Goal: Task Accomplishment & Management: Manage account settings

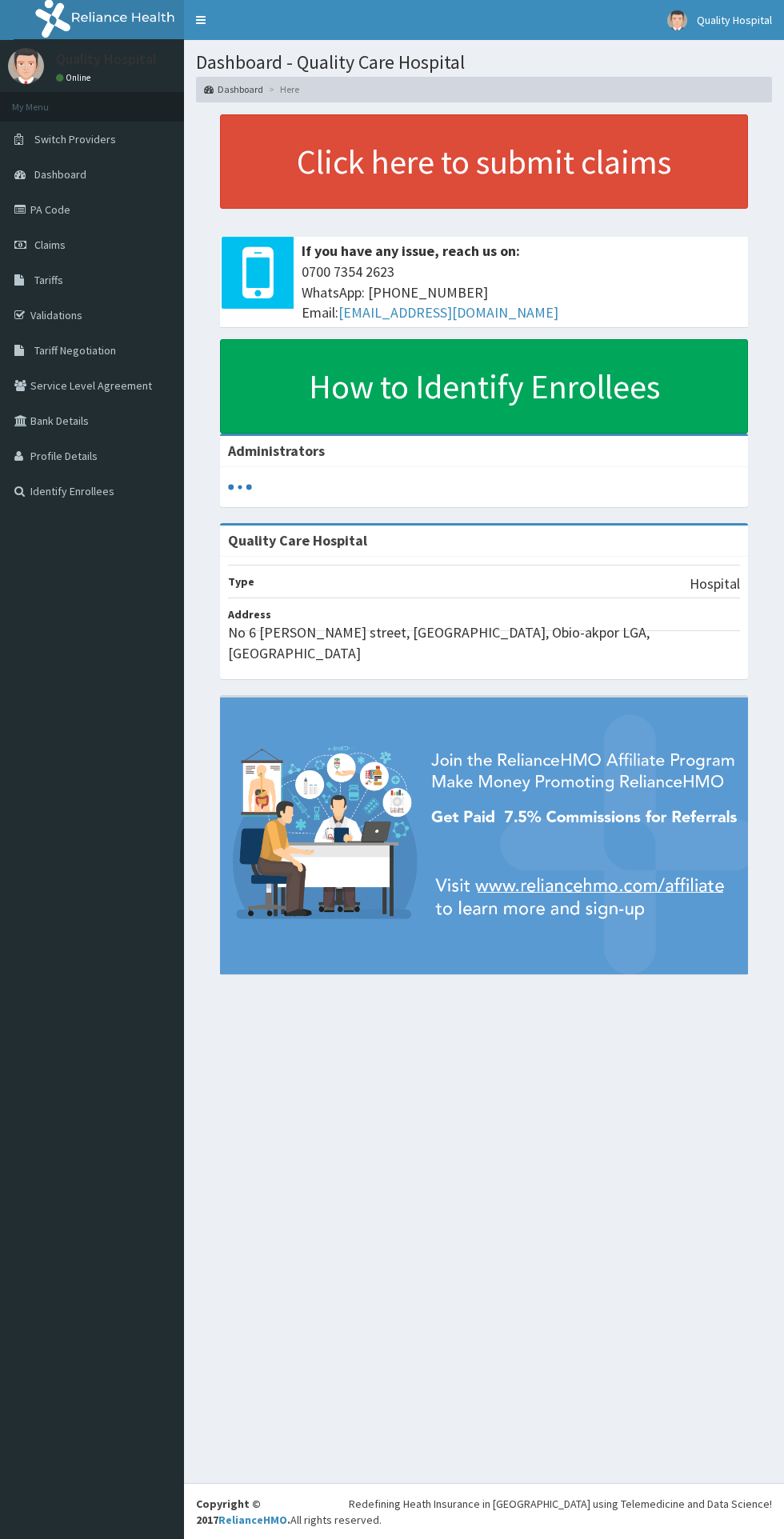
click at [60, 248] on span "Claims" at bounding box center [51, 244] width 31 height 14
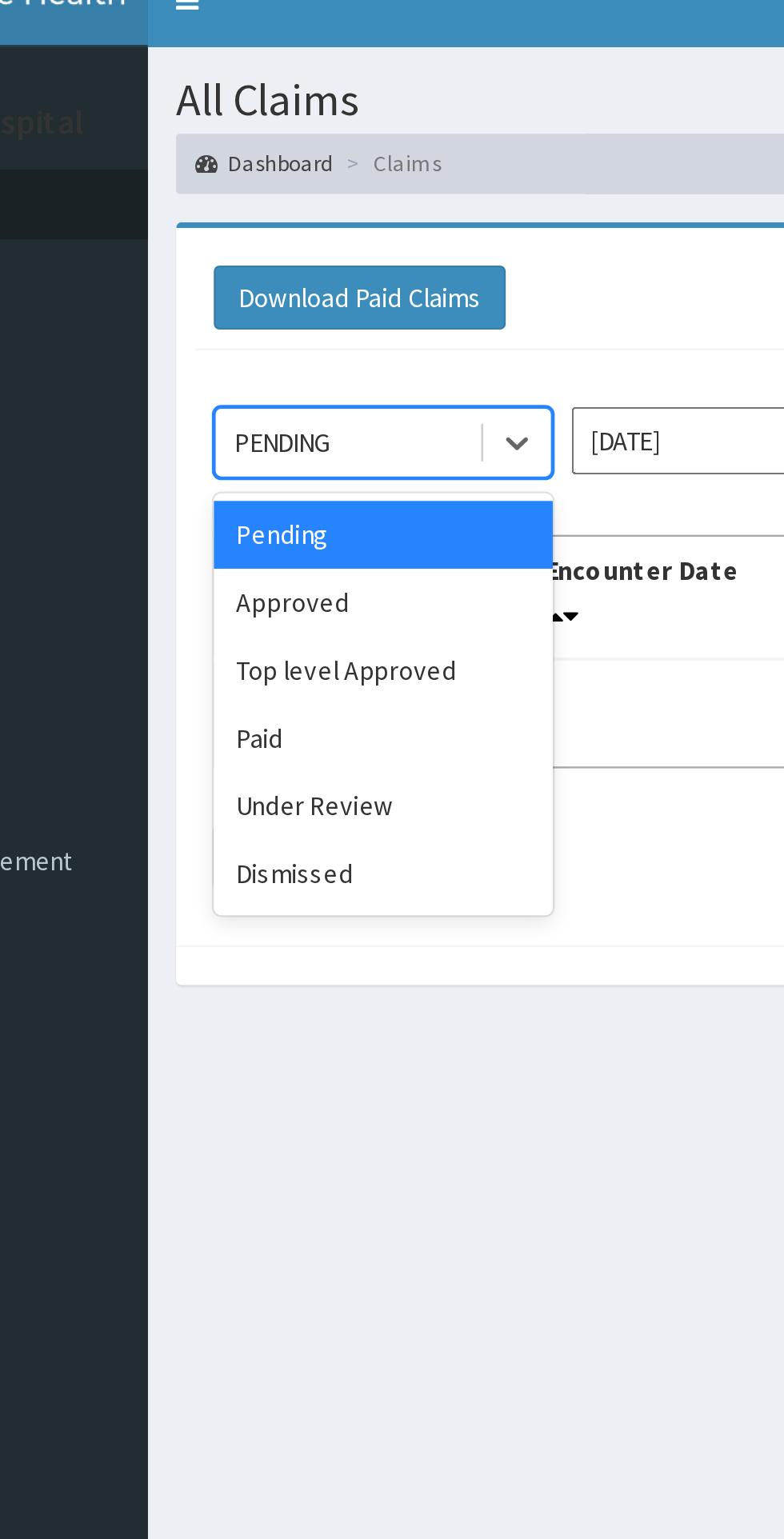
click at [288, 272] on div "Approved" at bounding box center [284, 276] width 144 height 29
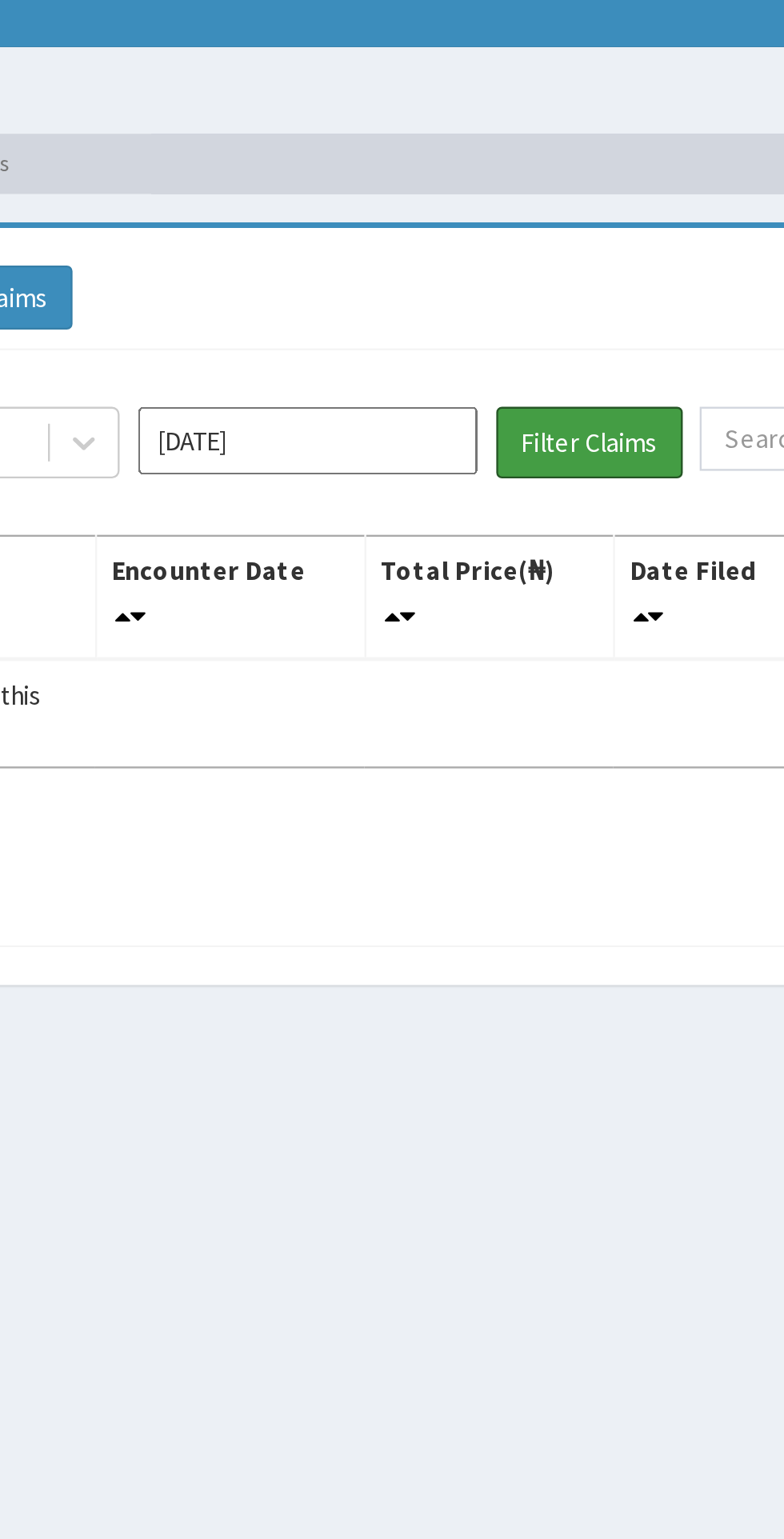
click at [568, 212] on button "Filter Claims" at bounding box center [556, 208] width 80 height 31
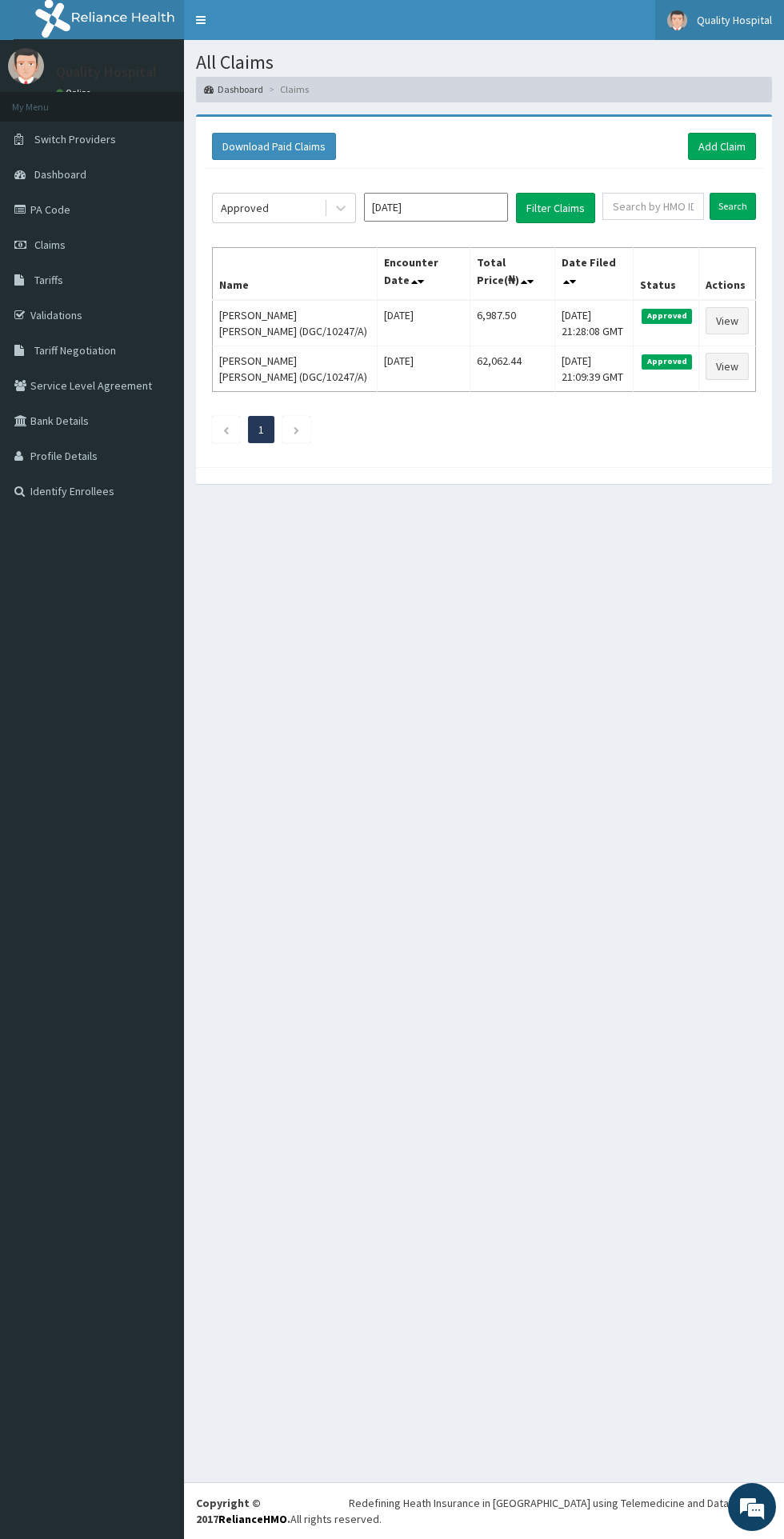
click at [694, 36] on link "Quality Hospital" at bounding box center [719, 20] width 128 height 40
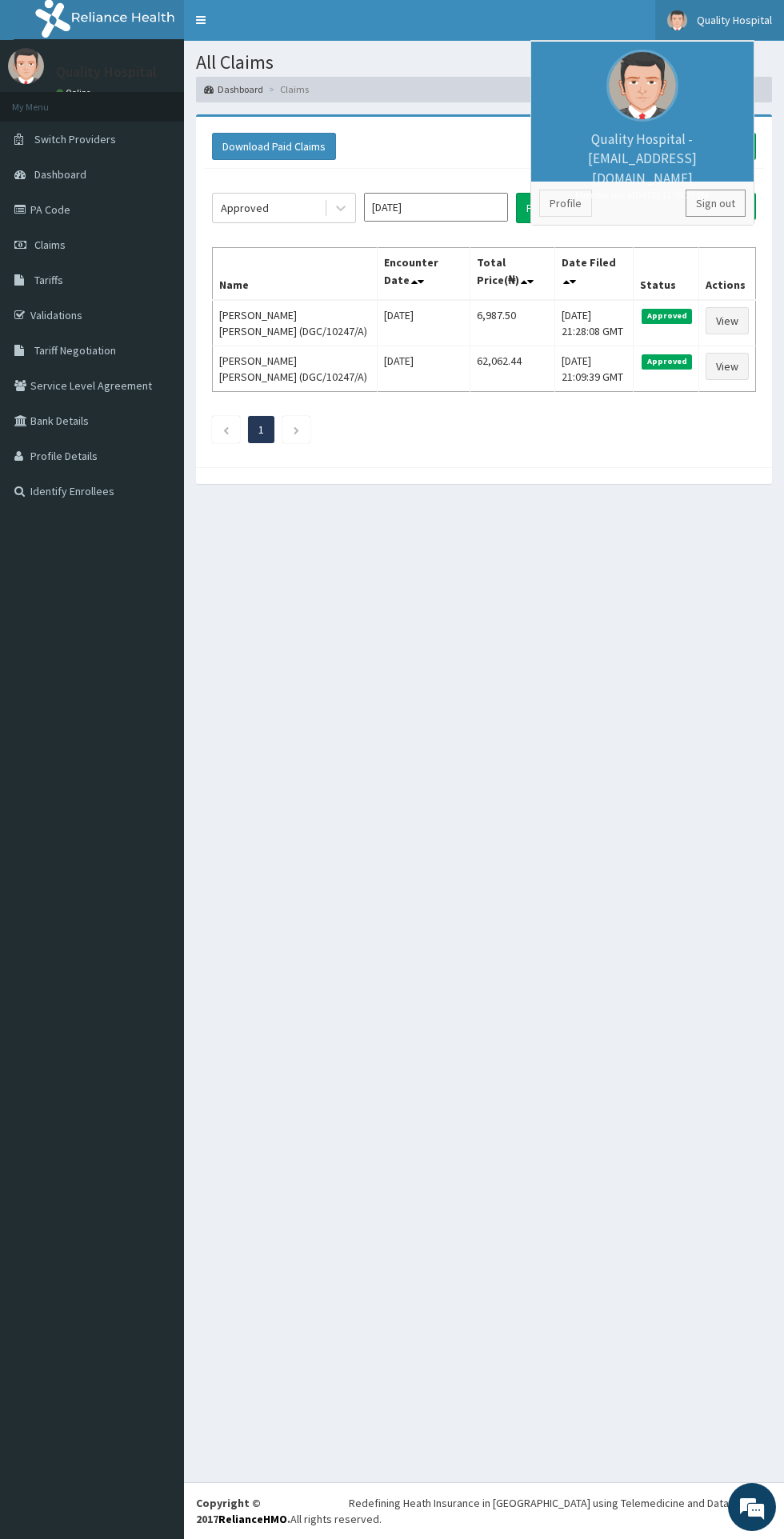
click at [694, 211] on link "Sign out" at bounding box center [715, 203] width 60 height 27
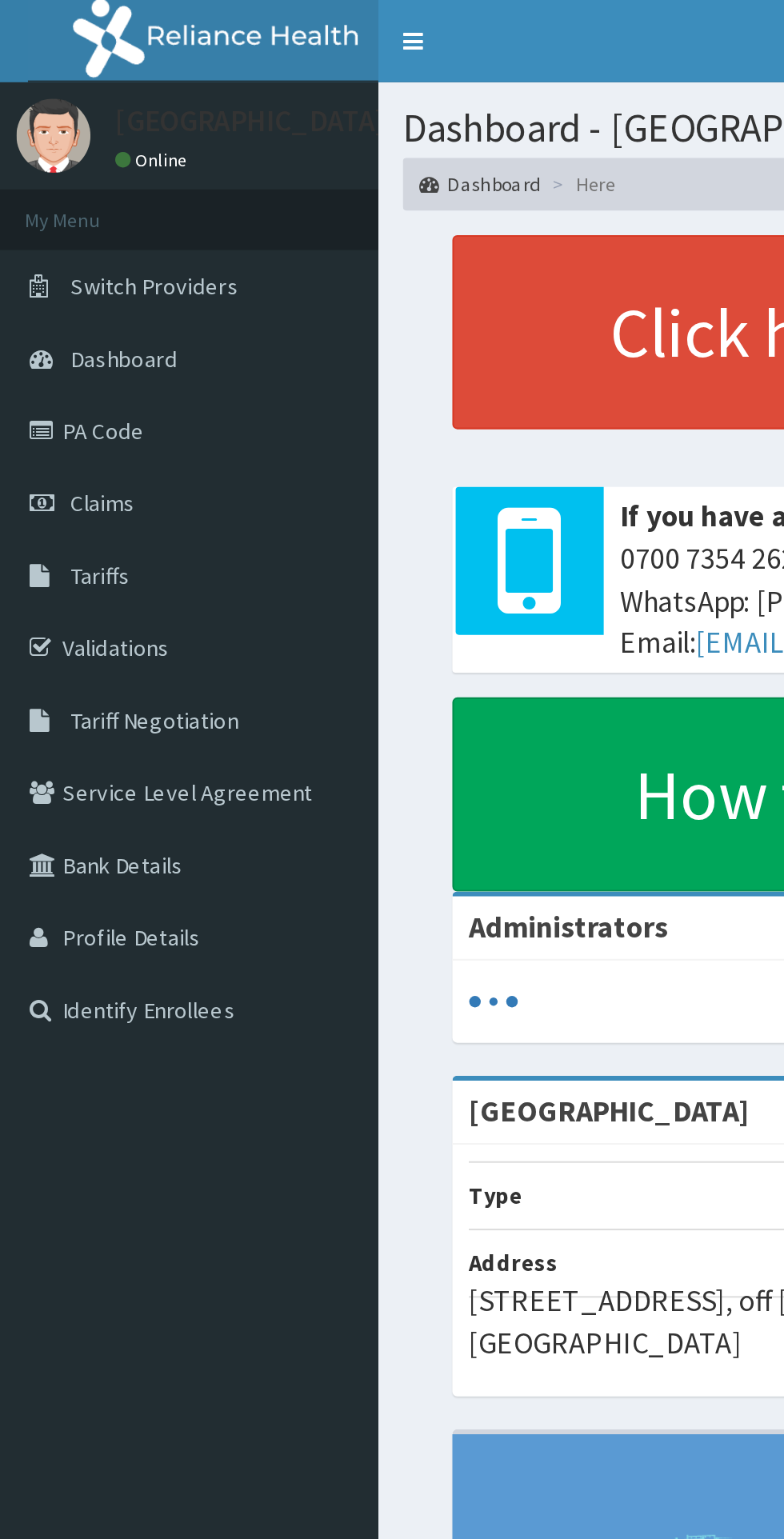
click at [56, 215] on link "PA Code" at bounding box center [92, 210] width 184 height 35
